Goal: Transaction & Acquisition: Purchase product/service

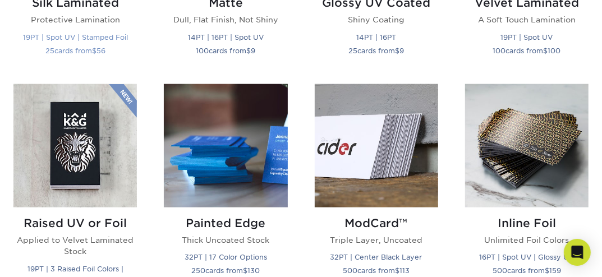
scroll to position [709, 0]
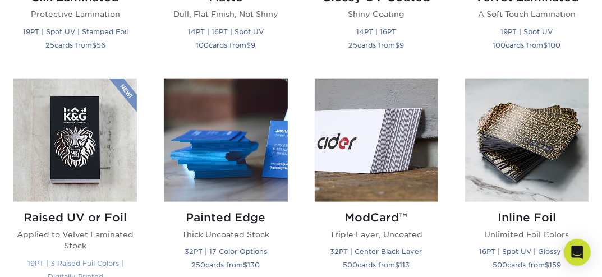
click at [87, 133] on img at bounding box center [74, 140] width 123 height 123
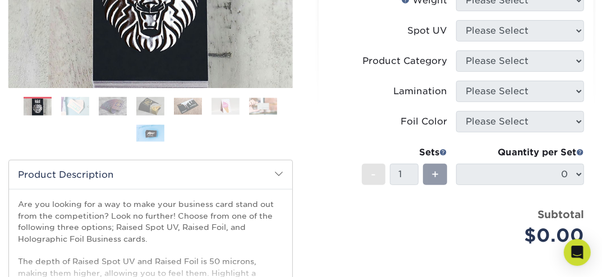
scroll to position [296, 0]
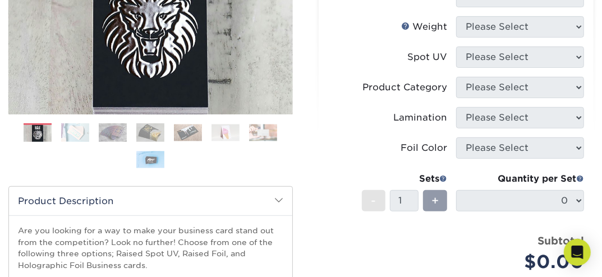
click at [152, 168] on li at bounding box center [150, 159] width 28 height 19
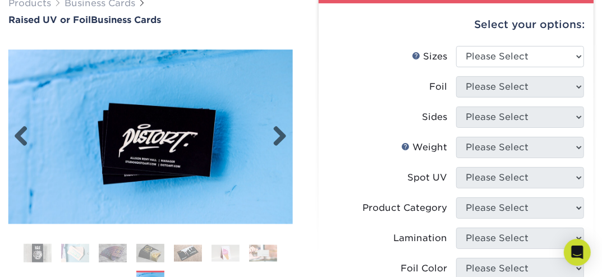
scroll to position [177, 0]
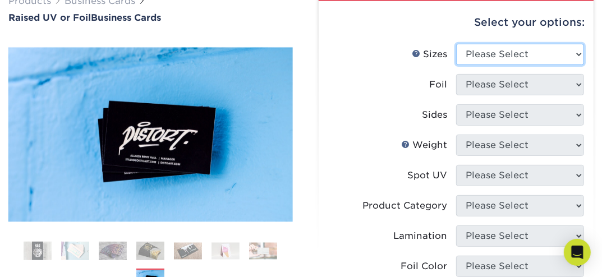
click at [456, 44] on select "Please Select 2" x 3.5" - Standard" at bounding box center [520, 54] width 128 height 21
